Goal: Go to known website: Access a specific website the user already knows

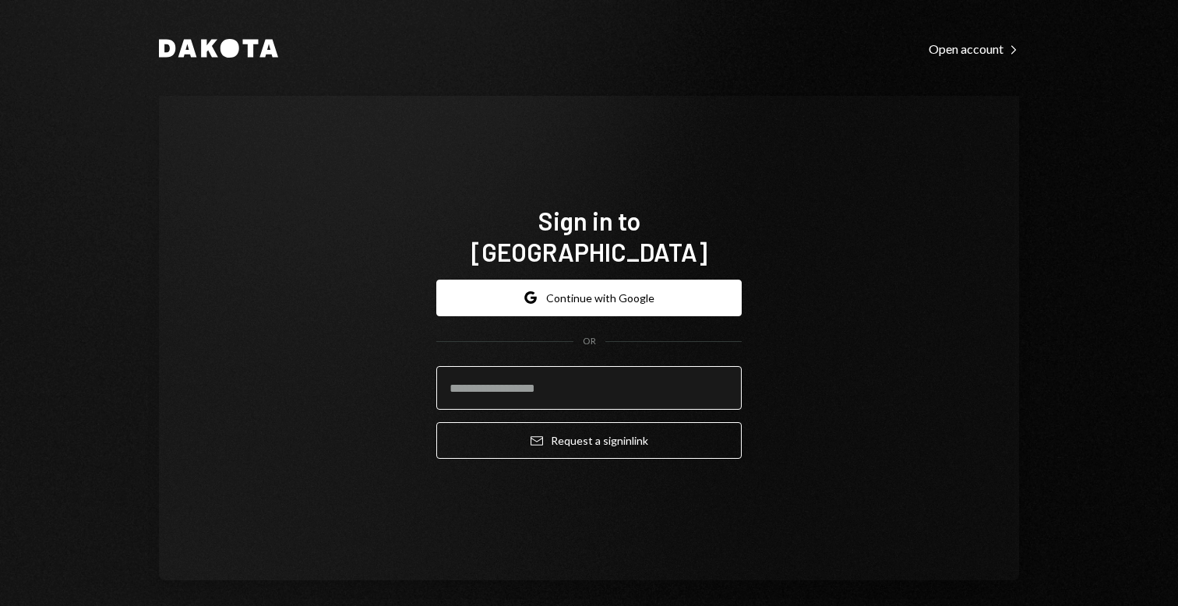
click at [612, 381] on input "email" at bounding box center [588, 388] width 305 height 44
type input "**********"
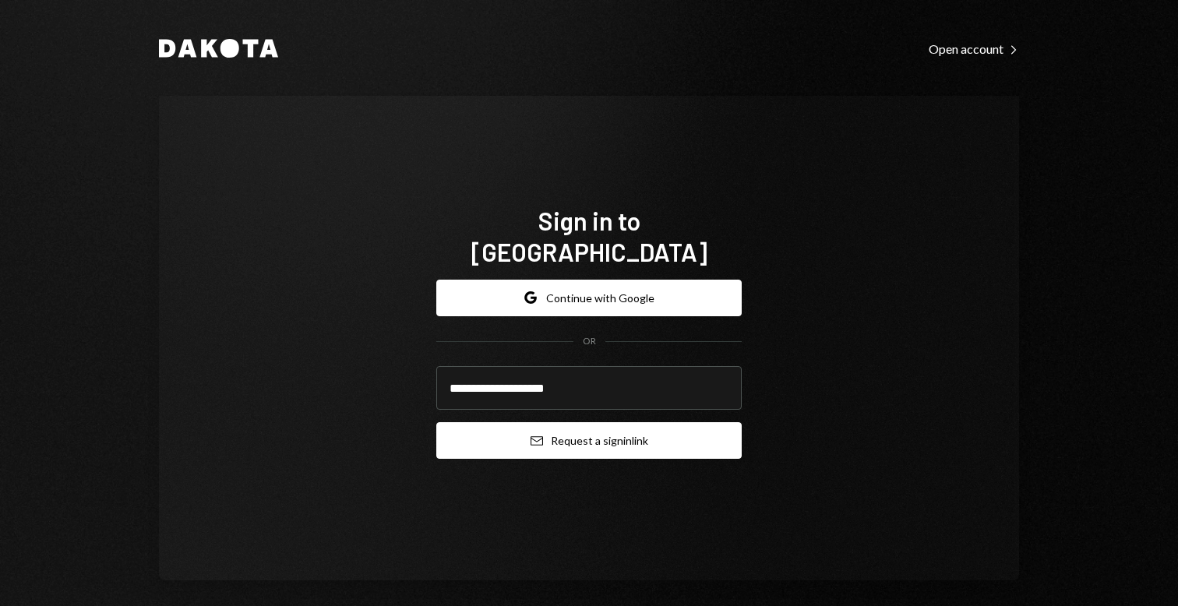
click at [637, 436] on button "Email Request a sign in link" at bounding box center [588, 440] width 305 height 37
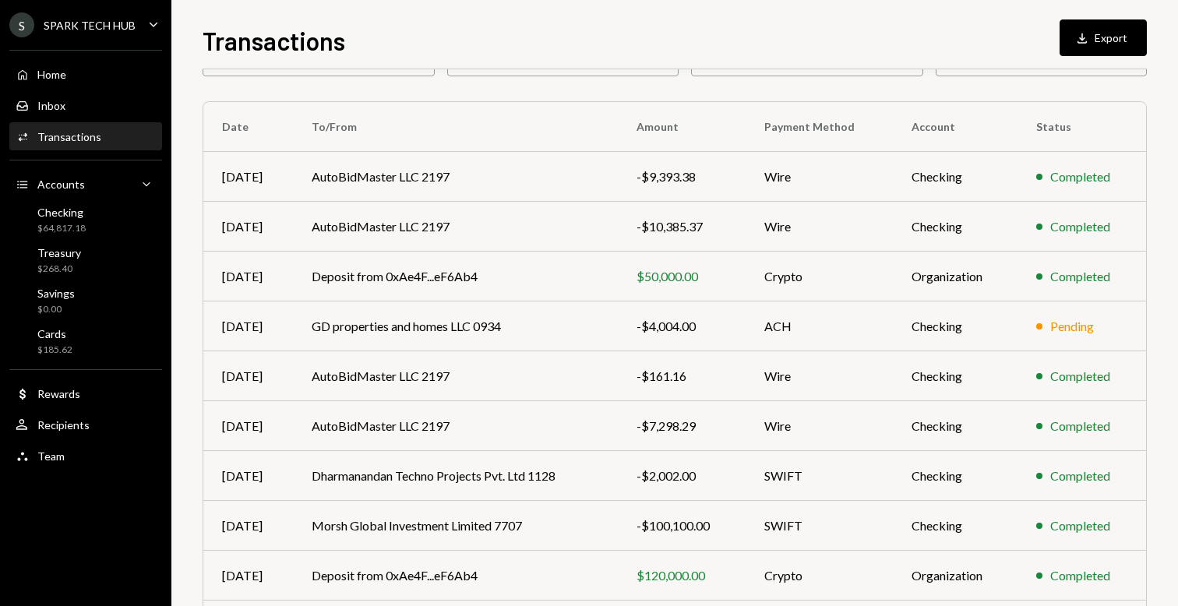
scroll to position [108, 0]
